Goal: Task Accomplishment & Management: Manage account settings

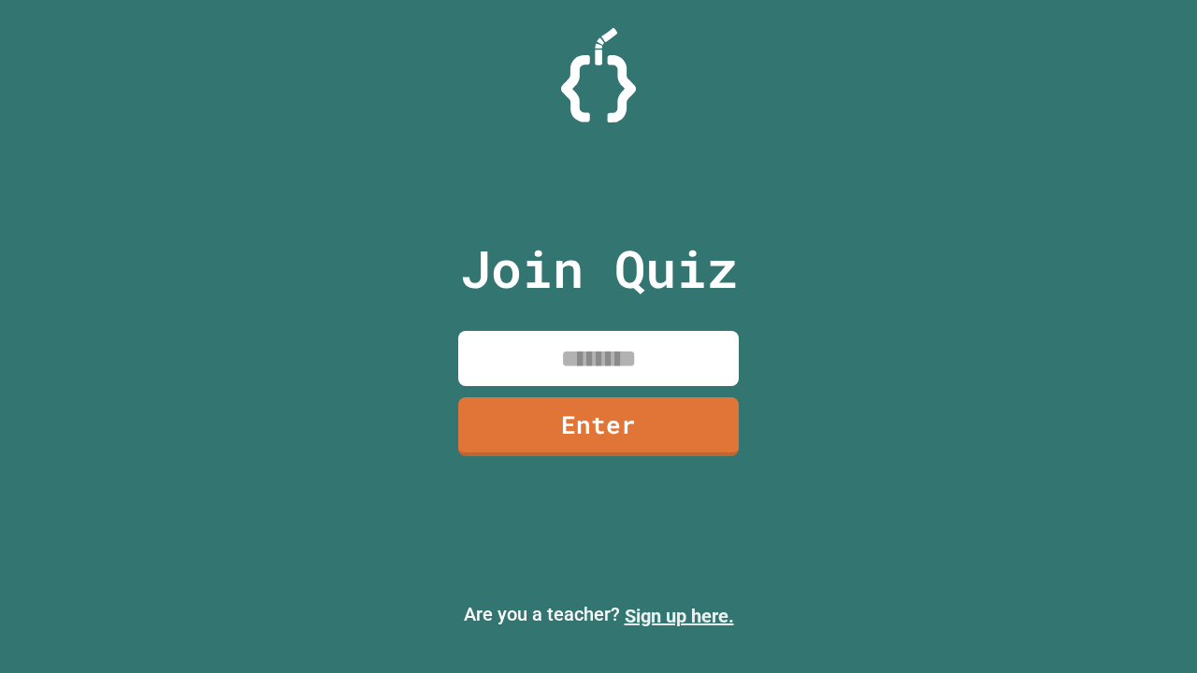
click at [679, 616] on link "Sign up here." at bounding box center [678, 616] width 109 height 22
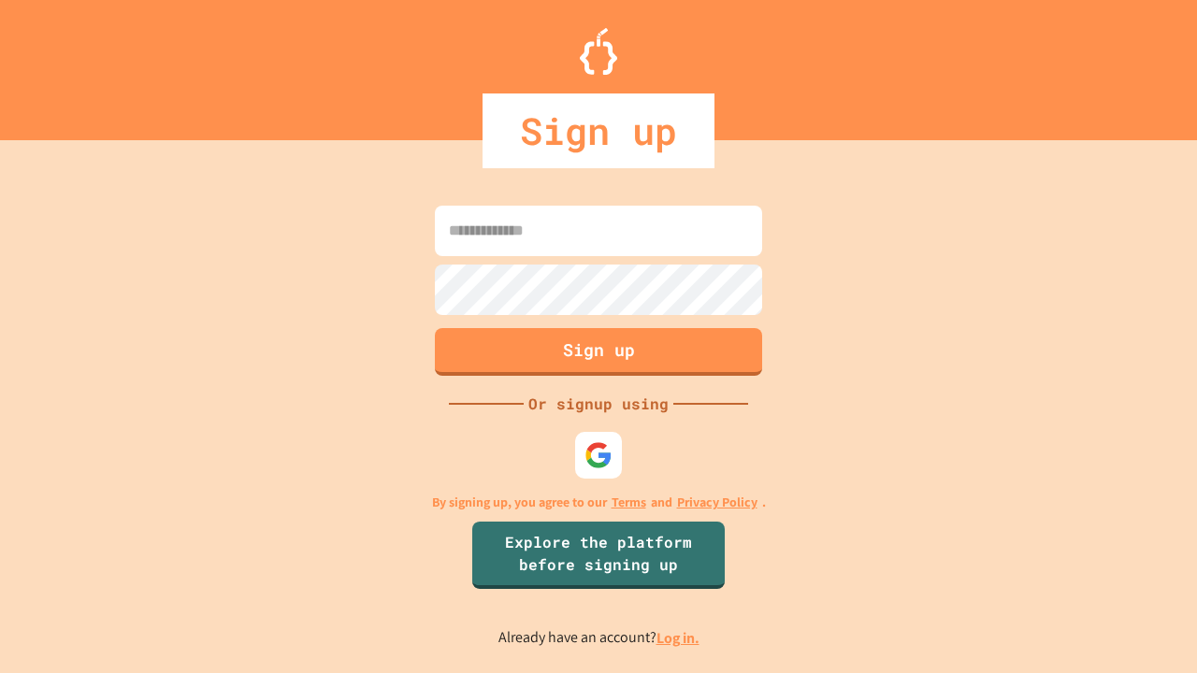
click at [679, 638] on link "Log in." at bounding box center [677, 638] width 43 height 20
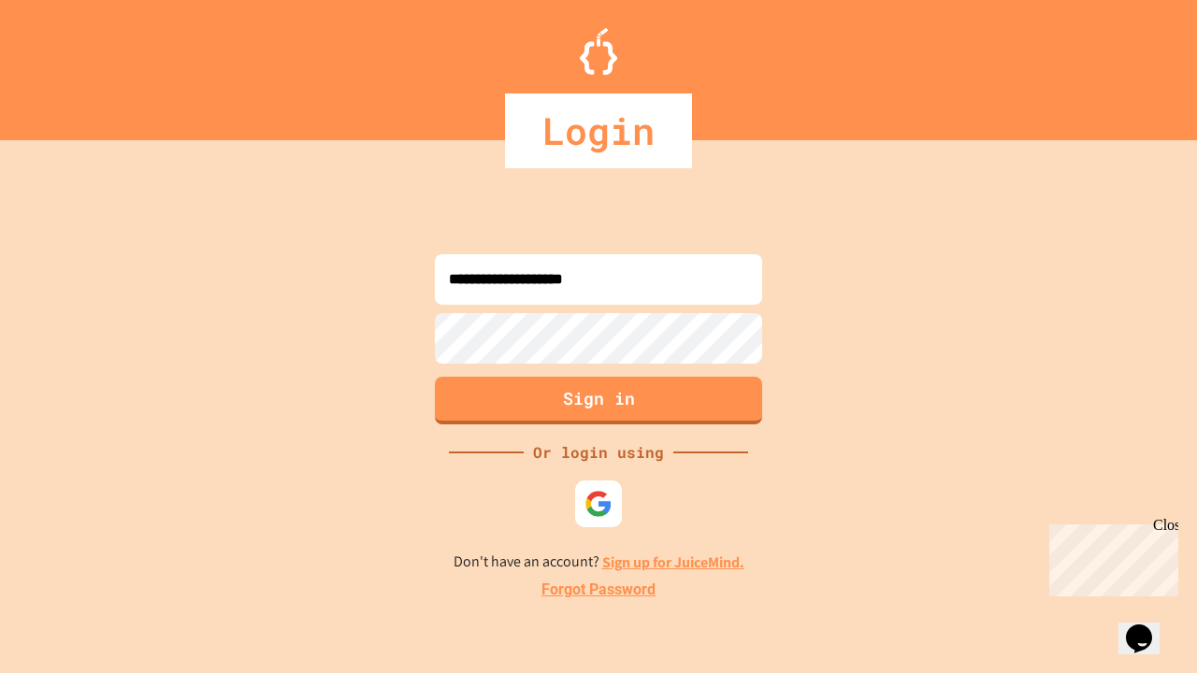
type input "**********"
